Goal: Information Seeking & Learning: Learn about a topic

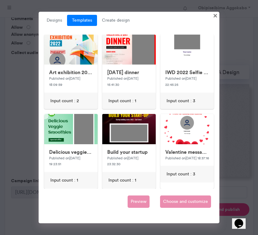
scroll to position [3, 0]
click at [95, 16] on link "Templates" at bounding box center [82, 20] width 30 height 11
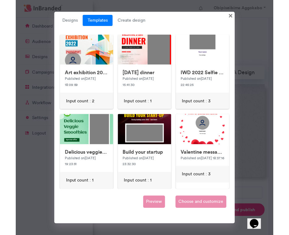
scroll to position [217, 77]
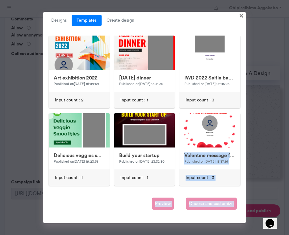
drag, startPoint x: 244, startPoint y: 119, endPoint x: 183, endPoint y: 224, distance: 121.2
click at [183, 223] on div "Designs Templates Create design × Untitled Design Modified 3 hours ago Input co…" at bounding box center [144, 117] width 289 height 235
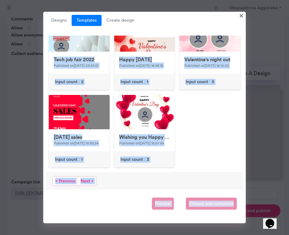
scroll to position [439, 0]
drag, startPoint x: 177, startPoint y: 177, endPoint x: 170, endPoint y: 192, distance: 16.8
click at [170, 192] on div "Designs Templates Create design × Untitled Design Modified 3 hours ago Input co…" at bounding box center [144, 118] width 203 height 212
click at [84, 182] on span "Next »" at bounding box center [87, 181] width 19 height 10
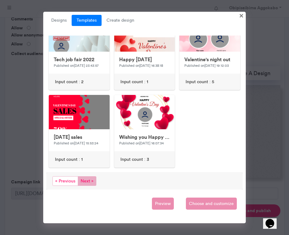
scroll to position [0, 0]
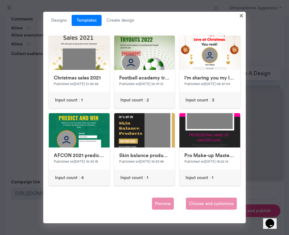
click at [209, 25] on ul "Designs Templates Create design" at bounding box center [144, 20] width 196 height 11
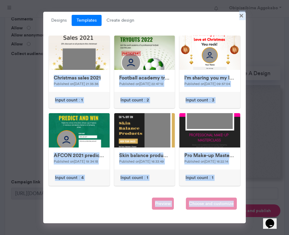
drag, startPoint x: 209, startPoint y: 25, endPoint x: 201, endPoint y: 228, distance: 202.7
click at [201, 228] on div "Designs Templates Create design × Untitled Design Modified 3 hours ago Input co…" at bounding box center [144, 117] width 289 height 235
click at [243, 185] on div "Pro Make-up Masterclass Published on [DATE] 16:22:14 Input count : 1" at bounding box center [211, 149] width 66 height 73
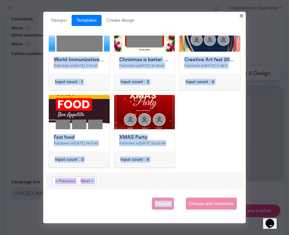
scroll to position [444, 0]
drag, startPoint x: 243, startPoint y: 185, endPoint x: 236, endPoint y: 193, distance: 10.3
click at [236, 193] on div "Designs Templates Create design × Untitled Design Modified 3 hours ago Input co…" at bounding box center [144, 118] width 203 height 212
click at [86, 180] on span "Next »" at bounding box center [87, 181] width 19 height 10
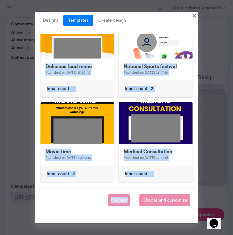
scroll to position [709, 0]
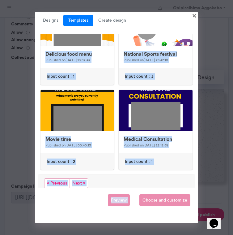
drag, startPoint x: 194, startPoint y: 113, endPoint x: 170, endPoint y: 194, distance: 83.8
click at [170, 194] on div "Designs Templates Create design × Untitled Design Modified 4 hours ago Input co…" at bounding box center [116, 117] width 163 height 211
click at [79, 182] on span "Next »" at bounding box center [79, 183] width 19 height 10
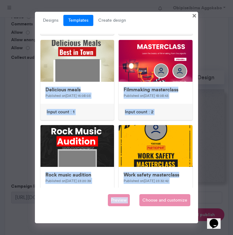
scroll to position [169, 0]
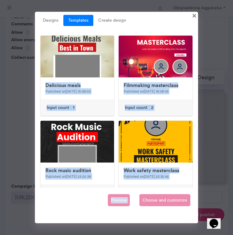
drag, startPoint x: 195, startPoint y: 116, endPoint x: 179, endPoint y: 189, distance: 74.4
click at [179, 189] on div "Designs Templates Create design × Untitled Design Modified 4 hours ago Input co…" at bounding box center [116, 117] width 163 height 211
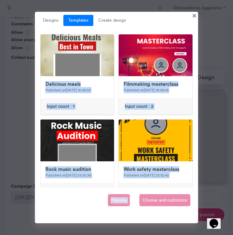
click at [196, 102] on div "Designs Templates Create design × Untitled Design Modified 4 hours ago Input co…" at bounding box center [116, 117] width 163 height 211
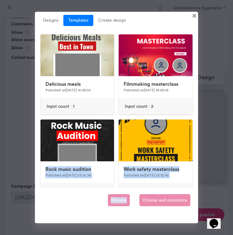
drag, startPoint x: 196, startPoint y: 102, endPoint x: 134, endPoint y: 199, distance: 115.1
click at [134, 199] on div "Designs Templates Create design × Untitled Design Modified 4 hours ago Input co…" at bounding box center [116, 117] width 163 height 211
click at [195, 182] on div "Work safety masterclass Published on [DATE] 23:32:42 Input count : 2" at bounding box center [156, 159] width 79 height 80
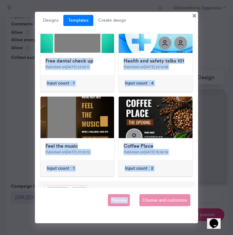
scroll to position [709, 0]
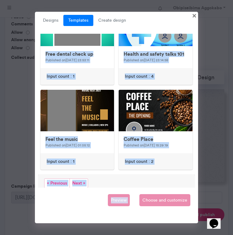
drag, startPoint x: 195, startPoint y: 182, endPoint x: 191, endPoint y: 191, distance: 10.7
click at [191, 191] on div "Designs Templates Create design × Untitled Design Modified 4 hours ago Input co…" at bounding box center [116, 117] width 163 height 211
click at [79, 180] on span "Next »" at bounding box center [79, 183] width 19 height 10
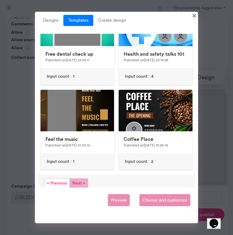
scroll to position [0, 0]
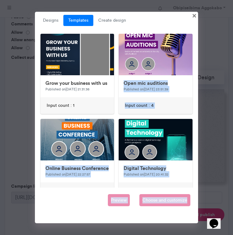
drag, startPoint x: 196, startPoint y: 69, endPoint x: 175, endPoint y: 223, distance: 156.1
click at [175, 223] on div "Designs Templates Create design × Untitled Design Modified 4 hours ago Input co…" at bounding box center [116, 117] width 233 height 235
click at [198, 170] on div "Designs Templates Create design × Untitled Design Modified 4 hours ago Input co…" at bounding box center [116, 117] width 163 height 211
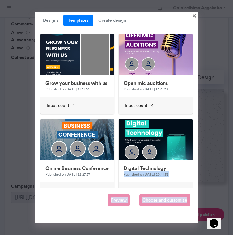
drag, startPoint x: 195, startPoint y: 170, endPoint x: 187, endPoint y: 225, distance: 55.7
click at [187, 225] on div "Designs Templates Create design × Untitled Design Modified 4 hours ago Input co…" at bounding box center [116, 117] width 233 height 235
drag, startPoint x: 195, startPoint y: 157, endPoint x: 194, endPoint y: 207, distance: 50.4
click at [194, 207] on div "Designs Templates Create design × Untitled Design Modified 4 hours ago Input co…" at bounding box center [116, 117] width 163 height 211
click at [196, 181] on div "Designs Templates Create design × Untitled Design Modified 4 hours ago Input co…" at bounding box center [116, 117] width 163 height 211
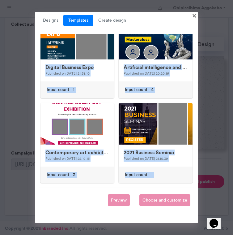
scroll to position [709, 0]
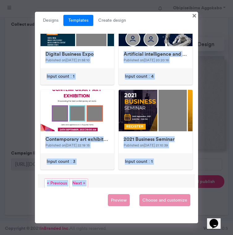
drag, startPoint x: 117, startPoint y: 164, endPoint x: 114, endPoint y: 191, distance: 27.7
click at [114, 191] on div "Designs Templates Create design × Untitled Design Modified 4 hours ago Input co…" at bounding box center [116, 117] width 163 height 211
click at [77, 178] on span "Next »" at bounding box center [79, 183] width 19 height 10
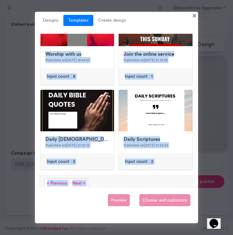
drag, startPoint x: 118, startPoint y: 114, endPoint x: 117, endPoint y: 190, distance: 76.4
click at [117, 190] on div "Designs Templates Create design × Untitled Design Modified 4 hours ago Input co…" at bounding box center [116, 117] width 163 height 211
click at [80, 180] on span "Next »" at bounding box center [79, 183] width 19 height 10
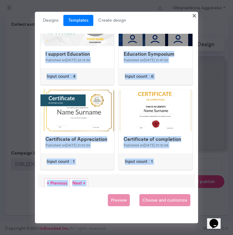
drag, startPoint x: 118, startPoint y: 116, endPoint x: 116, endPoint y: 191, distance: 75.8
click at [116, 191] on div "Designs Templates Create design × Untitled Design Modified 4 hours ago Input co…" at bounding box center [116, 117] width 163 height 211
click at [81, 178] on span "Next »" at bounding box center [79, 183] width 19 height 10
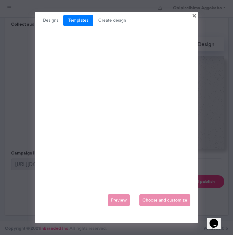
scroll to position [0, 0]
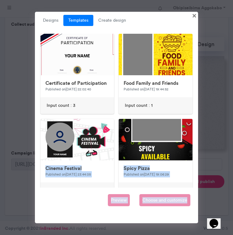
drag, startPoint x: 196, startPoint y: 105, endPoint x: 188, endPoint y: 198, distance: 93.1
click at [188, 198] on div "Designs Templates Create design × Untitled Design Modified 4 hours ago Input co…" at bounding box center [116, 117] width 163 height 211
click at [116, 177] on div "Cinema Festival Published on [DATE] 23:44:05 Input count : 2" at bounding box center [77, 159] width 79 height 80
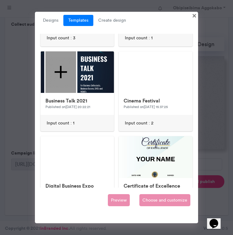
scroll to position [415, 0]
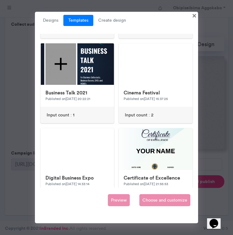
drag, startPoint x: 117, startPoint y: 177, endPoint x: 112, endPoint y: 191, distance: 15.1
click at [112, 191] on div "Designs Templates Create design × Untitled Design Modified 4 hours ago Input co…" at bounding box center [116, 117] width 163 height 211
click at [195, 161] on div "Designs Templates Create design × Untitled Design Modified 4 hours ago Input co…" at bounding box center [116, 117] width 163 height 211
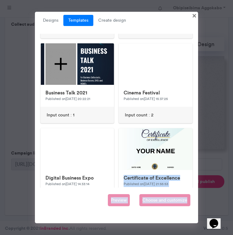
drag, startPoint x: 195, startPoint y: 161, endPoint x: 190, endPoint y: 229, distance: 67.9
click at [190, 229] on div "Designs Templates Create design × Untitled Design Modified 4 hours ago Input co…" at bounding box center [116, 117] width 233 height 235
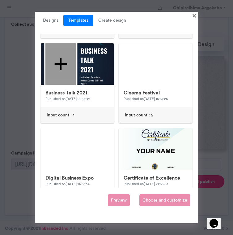
click at [116, 186] on div "Digital Business Expo Published on [DATE] 14:33:14 Input count : 2" at bounding box center [77, 168] width 79 height 80
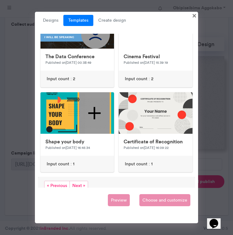
scroll to position [709, 0]
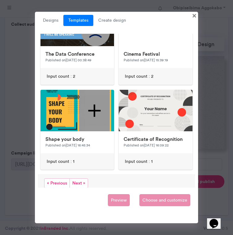
drag, startPoint x: 116, startPoint y: 186, endPoint x: 113, endPoint y: 193, distance: 8.2
click at [113, 193] on div "Designs Templates Create design × Untitled Design Modified 4 hours ago Input co…" at bounding box center [116, 117] width 163 height 211
click at [79, 178] on span "Next »" at bounding box center [79, 183] width 19 height 10
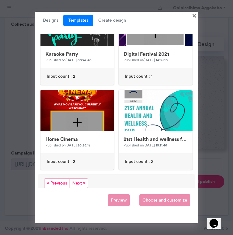
drag, startPoint x: 116, startPoint y: 180, endPoint x: 113, endPoint y: 191, distance: 11.5
click at [113, 191] on div "Designs Templates Create design × Untitled Design Modified 4 hours ago Input co…" at bounding box center [116, 117] width 163 height 211
click at [79, 178] on span "Next »" at bounding box center [79, 183] width 19 height 10
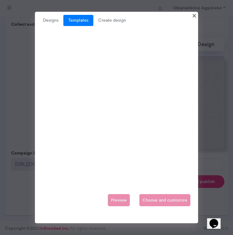
scroll to position [0, 0]
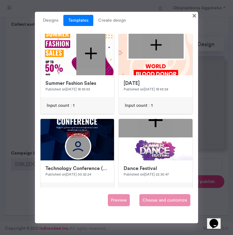
click at [118, 173] on div "Dance Festival Published on [DATE] 22:30:47 Input count : 1" at bounding box center [156, 159] width 79 height 80
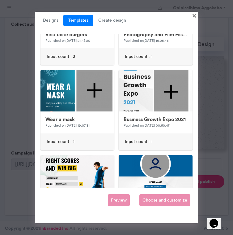
scroll to position [647, 0]
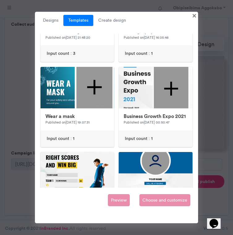
click at [196, 147] on div "Designs Templates Create design × Untitled Design Modified 4 hours ago Input co…" at bounding box center [116, 117] width 163 height 211
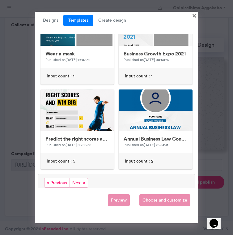
scroll to position [709, 0]
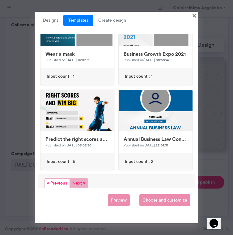
click at [81, 179] on span "Next »" at bounding box center [79, 183] width 19 height 10
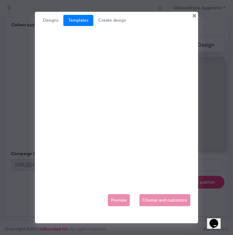
scroll to position [0, 0]
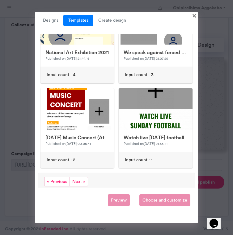
scroll to position [709, 0]
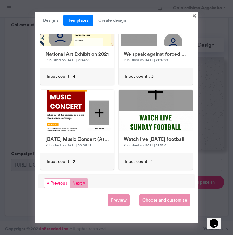
click at [81, 179] on span "Next »" at bounding box center [79, 183] width 19 height 10
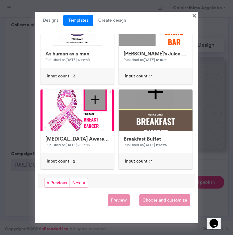
scroll to position [709, 0]
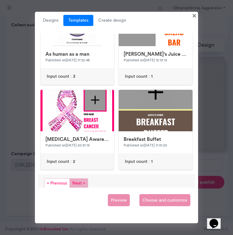
click at [76, 183] on span "Next »" at bounding box center [79, 183] width 19 height 10
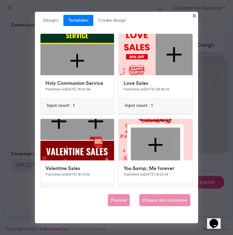
click at [116, 113] on div "Holy Communion Service Published on [DATE] 18:40:56 Input count : 1" at bounding box center [77, 74] width 79 height 80
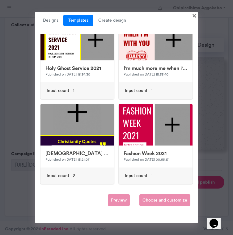
scroll to position [696, 0]
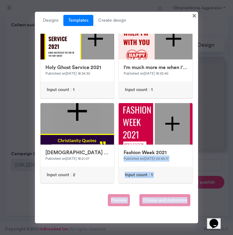
drag, startPoint x: 195, startPoint y: 150, endPoint x: 191, endPoint y: 216, distance: 66.0
click at [191, 216] on div "Designs Templates Create design × Untitled Design Modified 4 hours ago Input co…" at bounding box center [116, 117] width 163 height 211
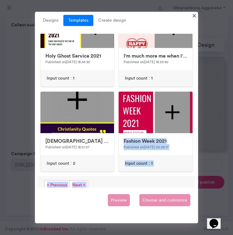
scroll to position [709, 0]
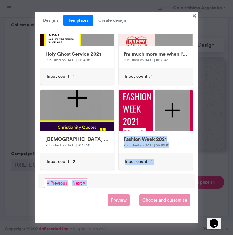
drag, startPoint x: 116, startPoint y: 181, endPoint x: 115, endPoint y: 194, distance: 13.4
click at [115, 194] on div "Designs Templates Create design × Untitled Design Modified 4 hours ago Input co…" at bounding box center [116, 117] width 163 height 211
click at [83, 181] on span "Next »" at bounding box center [79, 183] width 19 height 10
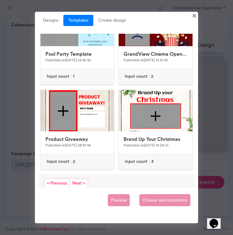
drag, startPoint x: 117, startPoint y: 179, endPoint x: 107, endPoint y: 190, distance: 15.1
click at [107, 190] on div "Designs Templates Create design × Untitled Design Modified 4 hours ago Input co…" at bounding box center [116, 117] width 163 height 211
click at [58, 178] on span "« Previous" at bounding box center [57, 183] width 26 height 10
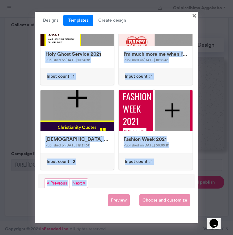
drag, startPoint x: 118, startPoint y: 165, endPoint x: 113, endPoint y: 193, distance: 28.5
click at [113, 193] on div "Designs Templates Create design × Untitled Design Modified 4 hours ago Input co…" at bounding box center [116, 117] width 163 height 211
click at [62, 178] on span "« Previous" at bounding box center [57, 183] width 26 height 10
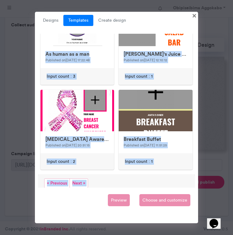
drag, startPoint x: 117, startPoint y: 115, endPoint x: 108, endPoint y: 196, distance: 81.5
click at [108, 196] on div "Designs Templates Create design × Untitled Design Modified 4 hours ago Input co…" at bounding box center [116, 117] width 163 height 211
click at [58, 178] on span "« Previous" at bounding box center [57, 183] width 26 height 10
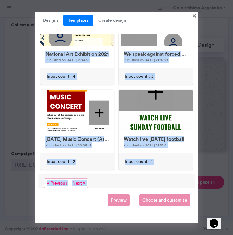
drag, startPoint x: 117, startPoint y: 182, endPoint x: 114, endPoint y: 191, distance: 9.3
click at [114, 191] on div "Designs Templates Create design × Untitled Design Modified 4 hours ago Input co…" at bounding box center [116, 117] width 163 height 211
click at [55, 181] on span "« Previous" at bounding box center [57, 183] width 26 height 10
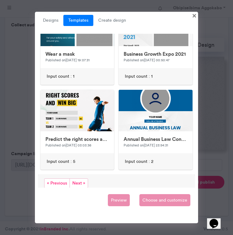
drag, startPoint x: 117, startPoint y: 95, endPoint x: 105, endPoint y: 193, distance: 98.4
click at [105, 193] on div "Designs Templates Create design × Untitled Design Modified 4 hours ago Input co…" at bounding box center [116, 117] width 163 height 211
click at [60, 178] on span "« Previous" at bounding box center [57, 183] width 26 height 10
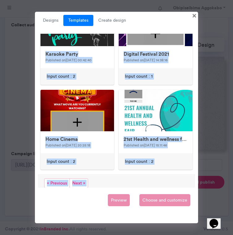
drag, startPoint x: 117, startPoint y: 100, endPoint x: 117, endPoint y: 194, distance: 94.3
click at [117, 194] on div "Designs Templates Create design × Untitled Design Modified 4 hours ago Input co…" at bounding box center [116, 117] width 163 height 211
click at [55, 178] on span "« Previous" at bounding box center [57, 183] width 26 height 10
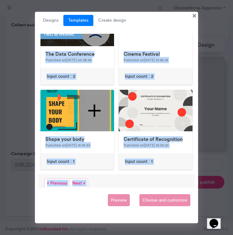
drag, startPoint x: 116, startPoint y: 132, endPoint x: 116, endPoint y: 191, distance: 59.1
click at [116, 191] on div "Designs Templates Create design × Untitled Design Modified 4 hours ago Input co…" at bounding box center [116, 117] width 163 height 211
click at [60, 178] on span "« Previous" at bounding box center [57, 183] width 26 height 10
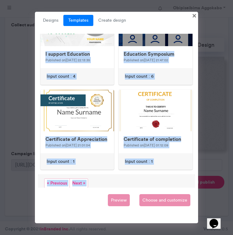
drag, startPoint x: 117, startPoint y: 102, endPoint x: 117, endPoint y: 194, distance: 91.5
click at [117, 194] on div "Designs Templates Create design × Untitled Design Modified 4 hours ago Input co…" at bounding box center [116, 117] width 163 height 211
click at [59, 178] on span "« Previous" at bounding box center [57, 183] width 26 height 10
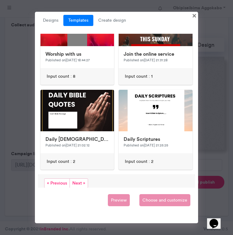
drag, startPoint x: 117, startPoint y: 180, endPoint x: 113, endPoint y: 194, distance: 14.3
click at [113, 194] on div "Designs Templates Create design × Untitled Design Modified 4 hours ago Input co…" at bounding box center [116, 117] width 163 height 211
click at [57, 181] on span "« Previous" at bounding box center [57, 183] width 26 height 10
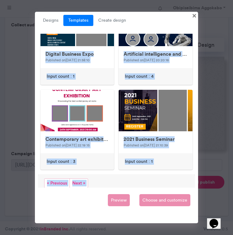
drag, startPoint x: 115, startPoint y: 115, endPoint x: 112, endPoint y: 194, distance: 78.6
click at [112, 194] on div "Designs Templates Create design × Untitled Design Modified 4 hours ago Input co…" at bounding box center [116, 117] width 163 height 211
click at [61, 181] on span "« Previous" at bounding box center [57, 183] width 26 height 10
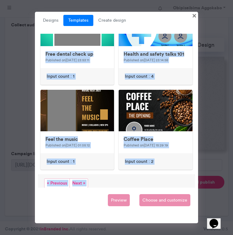
drag, startPoint x: 116, startPoint y: 112, endPoint x: 118, endPoint y: 192, distance: 80.1
click at [118, 192] on div "Designs Templates Create design × Untitled Design Modified 4 hours ago Input co…" at bounding box center [116, 117] width 163 height 211
click at [60, 179] on span "« Previous" at bounding box center [57, 183] width 26 height 10
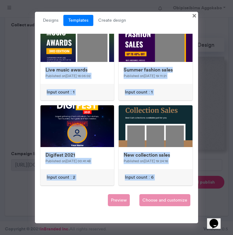
scroll to position [460, 0]
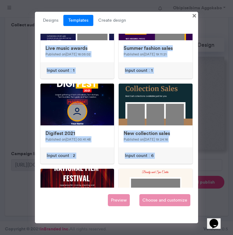
drag, startPoint x: 115, startPoint y: 116, endPoint x: 116, endPoint y: 191, distance: 75.8
click at [116, 191] on div "Designs Templates Create design × Untitled Design Modified 4 hours ago Input co…" at bounding box center [116, 117] width 163 height 211
click at [117, 152] on div "New collection sales Published on [DATE] 19:24:16 Input count : 6" at bounding box center [156, 123] width 79 height 80
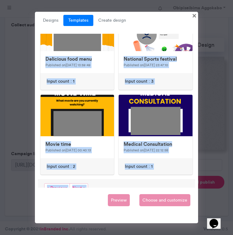
scroll to position [709, 0]
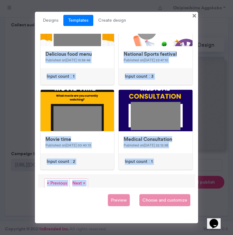
drag, startPoint x: 116, startPoint y: 153, endPoint x: 113, endPoint y: 195, distance: 41.9
click at [113, 195] on div "Designs Templates Create design × Untitled Design Modified 4 hours ago Input co…" at bounding box center [116, 117] width 163 height 211
click at [55, 182] on span "« Previous" at bounding box center [57, 183] width 26 height 10
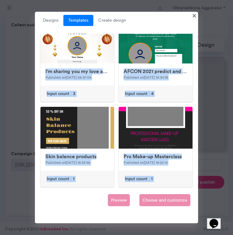
scroll to position [113, 0]
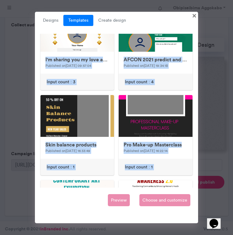
drag, startPoint x: 116, startPoint y: 115, endPoint x: 115, endPoint y: 192, distance: 77.0
click at [115, 192] on div "Designs Templates Create design × Untitled Design Modified 4 hours ago Input co…" at bounding box center [116, 117] width 163 height 211
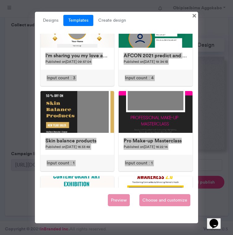
click at [117, 159] on div "Pro Make-up Masterclass Published on [DATE] 16:22:14 Input count : 1" at bounding box center [156, 131] width 79 height 80
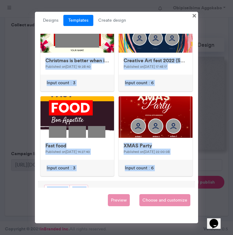
scroll to position [709, 0]
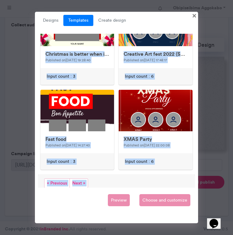
drag, startPoint x: 117, startPoint y: 170, endPoint x: 117, endPoint y: 190, distance: 19.8
click at [117, 190] on div "Designs Templates Create design × Untitled Design Modified 4 hours ago Input co…" at bounding box center [116, 117] width 163 height 211
click at [59, 179] on span "« Previous" at bounding box center [57, 183] width 26 height 10
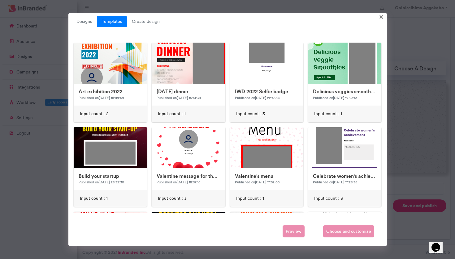
scroll to position [140, 0]
click at [258, 124] on div "Art exhibition 2022 Published on [DATE] 18:09:59 Input count : 2 [DATE] dinner …" at bounding box center [227, 254] width 312 height 423
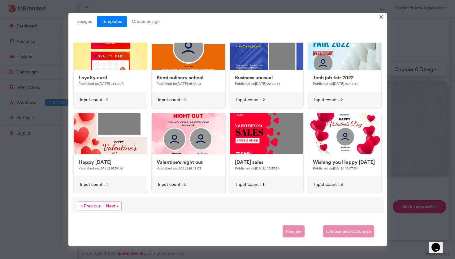
scroll to position [268, 0]
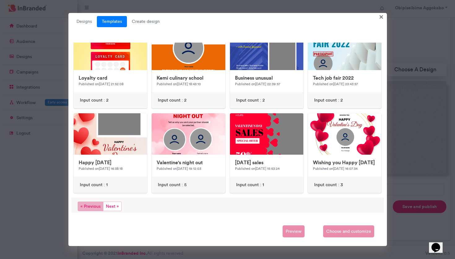
click at [86, 206] on span "« Previous" at bounding box center [91, 207] width 26 height 10
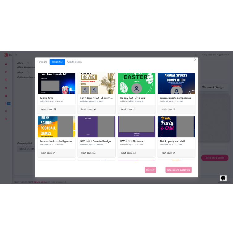
scroll to position [217, 77]
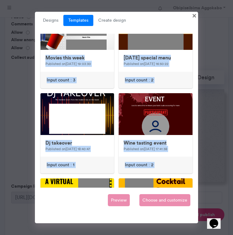
drag, startPoint x: 117, startPoint y: 115, endPoint x: 128, endPoint y: 193, distance: 78.7
click at [128, 193] on div "Designs Templates Create design × Untitled Design Modified 4 hours ago Input co…" at bounding box center [116, 117] width 163 height 211
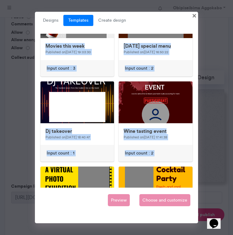
click at [196, 137] on div "Designs Templates Create design × Untitled Design Modified 4 hours ago Input co…" at bounding box center [116, 117] width 163 height 211
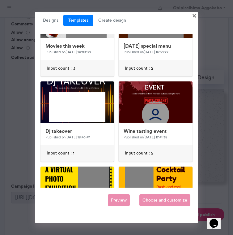
drag, startPoint x: 196, startPoint y: 137, endPoint x: 182, endPoint y: 221, distance: 85.6
click at [182, 221] on div "Designs Templates Create design × Untitled Design Modified 4 hours ago Input co…" at bounding box center [116, 117] width 163 height 211
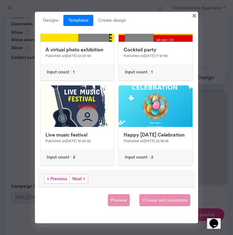
scroll to position [709, 0]
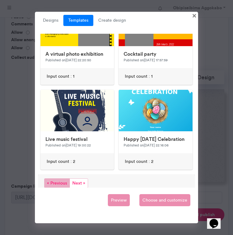
click at [55, 179] on span "« Previous" at bounding box center [57, 183] width 26 height 10
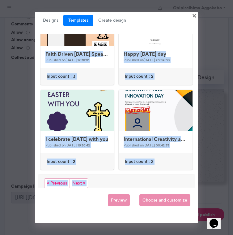
drag, startPoint x: 117, startPoint y: 115, endPoint x: 113, endPoint y: 190, distance: 75.3
click at [113, 190] on div "Designs Templates Create design × Untitled Design Modified 4 hours ago Input co…" at bounding box center [116, 117] width 163 height 211
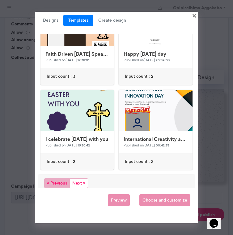
click at [52, 179] on span "« Previous" at bounding box center [57, 183] width 26 height 10
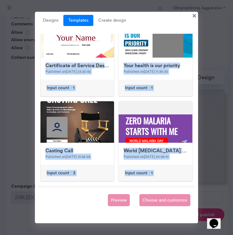
scroll to position [709, 0]
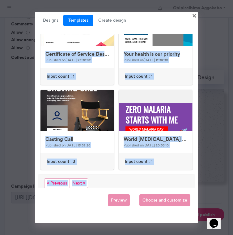
drag, startPoint x: 116, startPoint y: 116, endPoint x: 118, endPoint y: 191, distance: 75.5
click at [118, 191] on div "Designs Templates Create design × Untitled Design Modified 4 hours ago Input co…" at bounding box center [116, 117] width 163 height 211
click at [58, 180] on ul "« Previous Next »" at bounding box center [66, 183] width 44 height 10
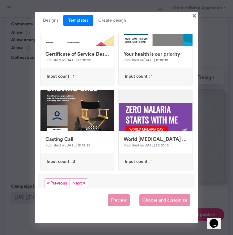
click at [58, 180] on ul "« Previous Next »" at bounding box center [66, 183] width 44 height 10
click at [56, 178] on ul "« Previous Next »" at bounding box center [66, 183] width 44 height 10
click at [121, 176] on div "« Previous Next »" at bounding box center [116, 182] width 157 height 17
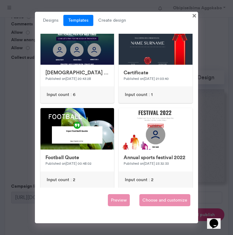
scroll to position [264, 0]
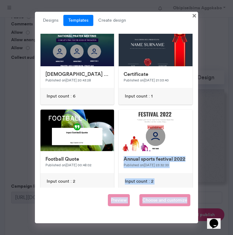
drag, startPoint x: 195, startPoint y: 149, endPoint x: 153, endPoint y: 220, distance: 83.1
click at [153, 220] on div "Designs Templates Create design × Untitled Design Modified 4 hours ago Input co…" at bounding box center [116, 117] width 163 height 211
click at [119, 184] on div "Input count : 2" at bounding box center [155, 181] width 73 height 17
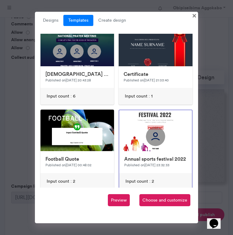
click at [117, 182] on div "Annual sports festival 2022 Published on [DATE] 23:32:33 Input count : 2" at bounding box center [156, 149] width 79 height 81
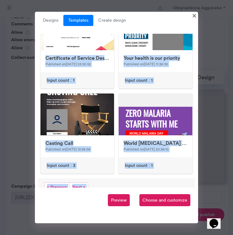
scroll to position [709, 0]
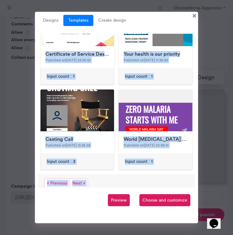
drag, startPoint x: 117, startPoint y: 182, endPoint x: 114, endPoint y: 194, distance: 11.7
click at [114, 194] on div "Designs Templates Create design × Untitled Design Modified 4 hours ago Input co…" at bounding box center [116, 117] width 163 height 211
click at [77, 179] on span "Next »" at bounding box center [79, 183] width 19 height 10
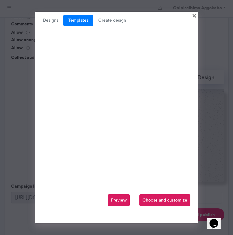
scroll to position [0, 0]
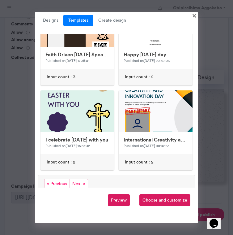
scroll to position [709, 0]
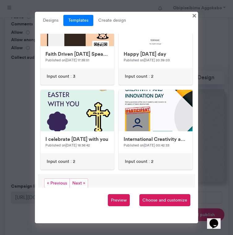
drag, startPoint x: 117, startPoint y: 179, endPoint x: 115, endPoint y: 190, distance: 11.2
click at [115, 190] on div "Designs Templates Create design × Untitled Design Modified 4 hours ago Input co…" at bounding box center [116, 117] width 163 height 211
click at [83, 178] on span "Next »" at bounding box center [79, 183] width 19 height 10
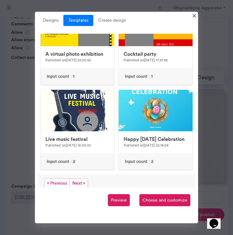
drag, startPoint x: 117, startPoint y: 178, endPoint x: 112, endPoint y: 190, distance: 13.6
click at [112, 190] on div "Designs Templates Create design × Untitled Design Modified 5 hours ago Input co…" at bounding box center [116, 117] width 163 height 211
click at [75, 179] on span "Next »" at bounding box center [79, 183] width 19 height 10
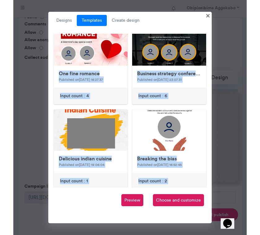
scroll to position [354, 0]
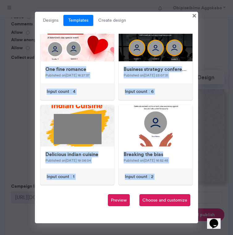
drag, startPoint x: 118, startPoint y: 114, endPoint x: 119, endPoint y: 189, distance: 75.5
click at [119, 189] on div "Designs Templates Create design × Untitled Design Modified 5 hours ago Input co…" at bounding box center [116, 117] width 163 height 211
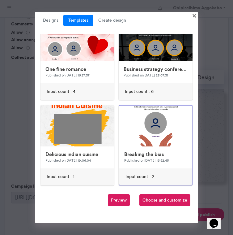
click at [173, 201] on span "Choose and customize" at bounding box center [164, 200] width 51 height 12
